Goal: Find specific page/section

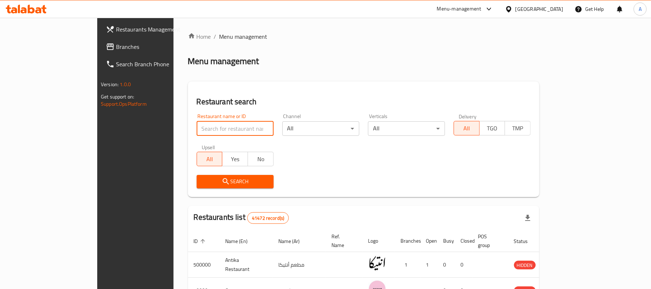
drag, startPoint x: 0, startPoint y: 0, endPoint x: 156, endPoint y: 125, distance: 200.1
click at [197, 125] on input "search" at bounding box center [235, 128] width 77 height 14
paste input "707268"
type input "707268"
click button "Search" at bounding box center [235, 181] width 77 height 13
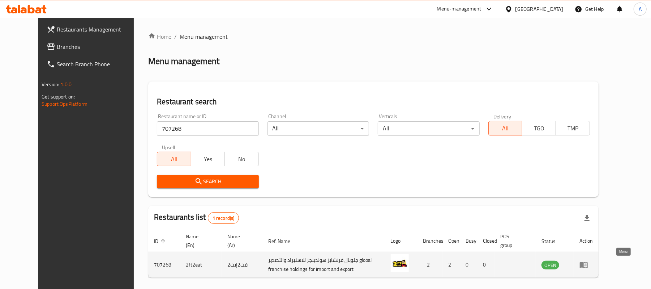
click at [588, 265] on icon "enhanced table" at bounding box center [584, 265] width 8 height 6
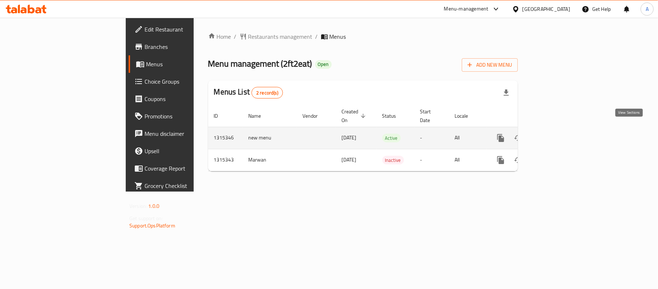
click at [557, 133] on icon "enhanced table" at bounding box center [553, 137] width 9 height 9
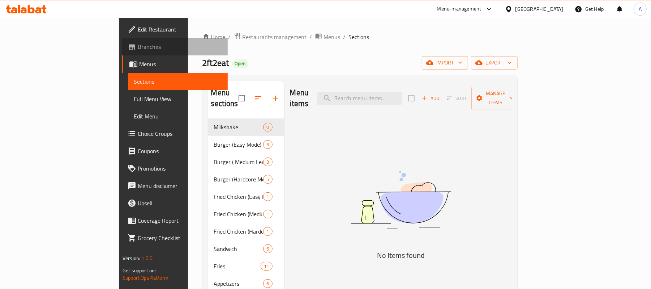
click at [138, 46] on span "Branches" at bounding box center [180, 46] width 84 height 9
